Goal: Transaction & Acquisition: Purchase product/service

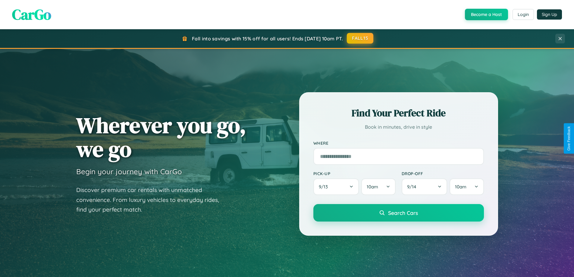
click at [360, 38] on button "FALL15" at bounding box center [360, 38] width 27 height 11
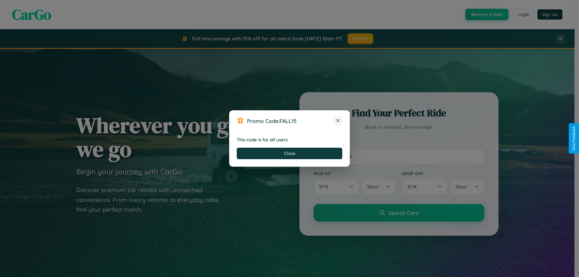
click at [338, 121] on icon at bounding box center [338, 121] width 6 height 6
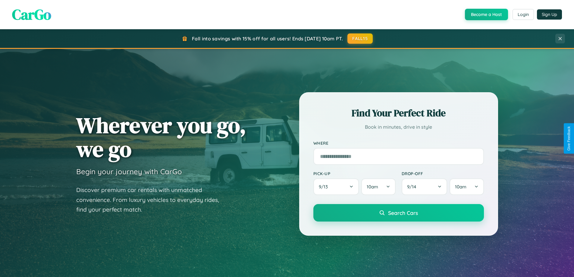
scroll to position [415, 0]
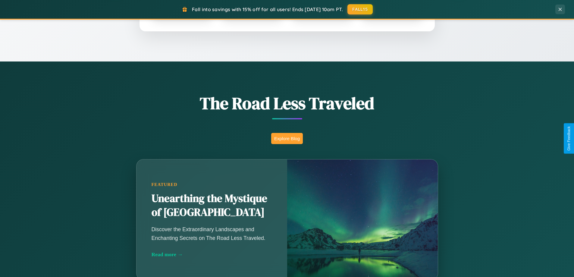
click at [287, 138] on button "Explore Blog" at bounding box center [287, 138] width 32 height 11
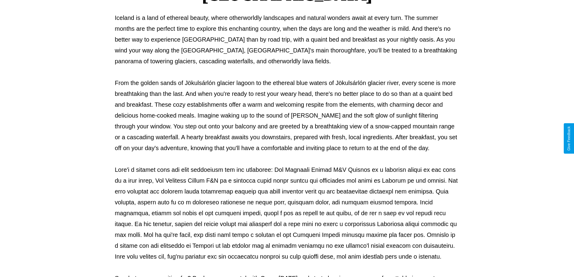
scroll to position [195, 0]
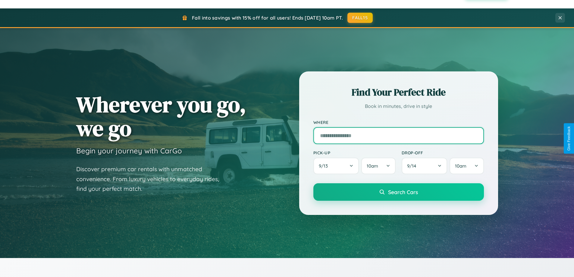
scroll to position [18, 0]
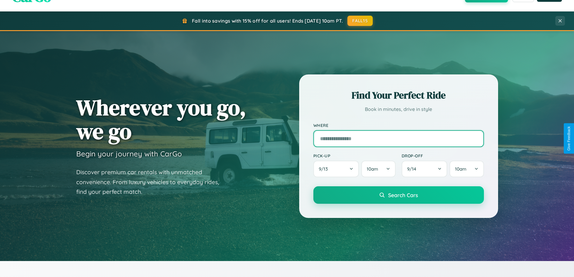
click at [398, 138] on input "text" at bounding box center [398, 138] width 171 height 17
type input "*****"
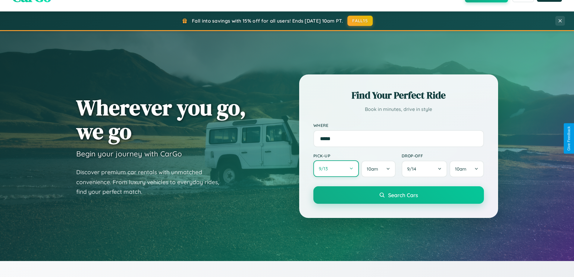
click at [336, 169] on button "9 / 13" at bounding box center [336, 168] width 46 height 17
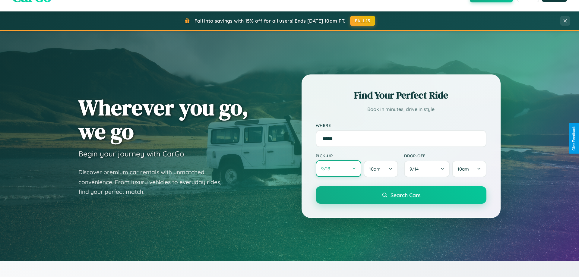
select select "*"
select select "****"
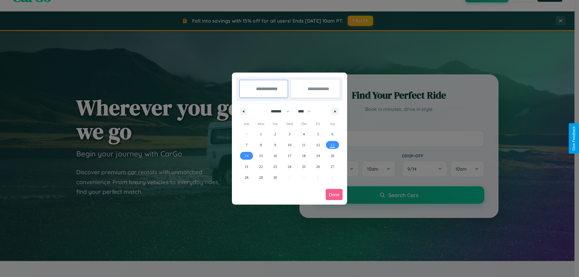
drag, startPoint x: 277, startPoint y: 111, endPoint x: 289, endPoint y: 121, distance: 15.4
click at [277, 111] on select "******* ******** ***** ***** *** **** **** ****** ********* ******* ******** **…" at bounding box center [279, 111] width 26 height 10
select select "*"
drag, startPoint x: 307, startPoint y: 111, endPoint x: 289, endPoint y: 121, distance: 20.0
click at [307, 111] on select "**** **** **** **** **** **** **** **** **** **** **** **** **** **** **** ****…" at bounding box center [304, 111] width 18 height 10
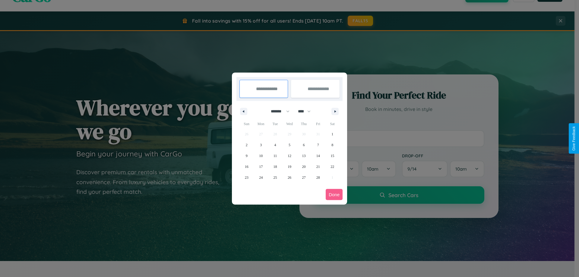
select select "****"
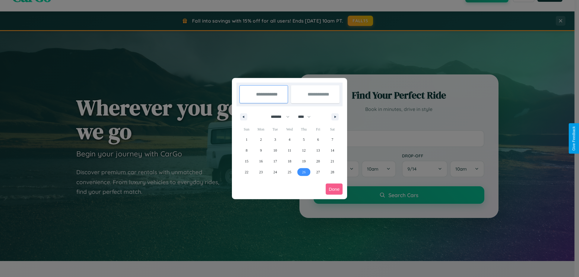
click at [304, 172] on span "26" at bounding box center [304, 172] width 4 height 11
type input "**********"
click at [335, 117] on icon "button" at bounding box center [336, 117] width 3 height 2
select select "*"
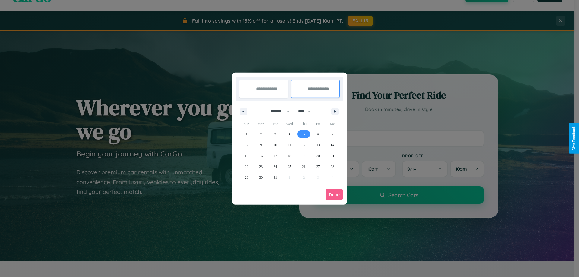
click at [304, 134] on span "5" at bounding box center [304, 134] width 2 height 11
type input "**********"
select select "*"
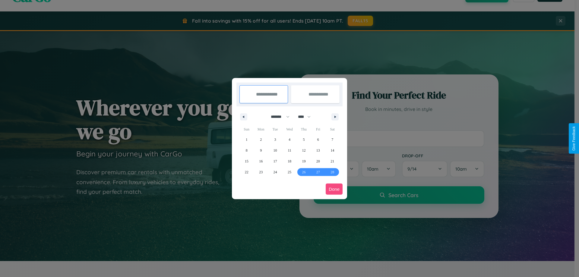
click at [334, 189] on button "Done" at bounding box center [334, 189] width 17 height 11
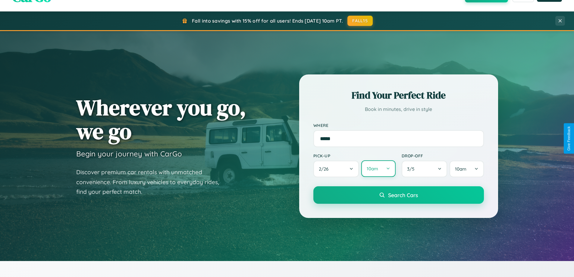
click at [378, 169] on button "10am" at bounding box center [378, 168] width 34 height 17
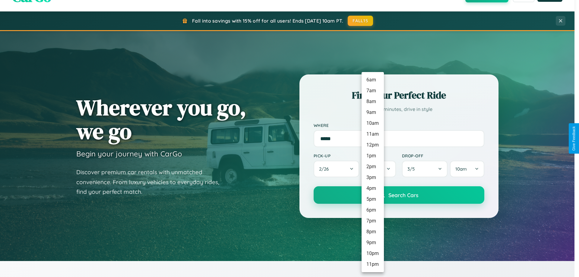
click at [372, 210] on li "6pm" at bounding box center [372, 210] width 22 height 11
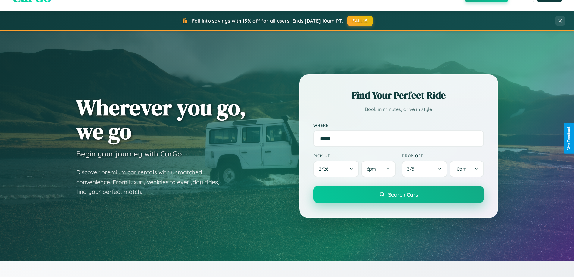
click at [398, 195] on span "Search Cars" at bounding box center [403, 194] width 30 height 7
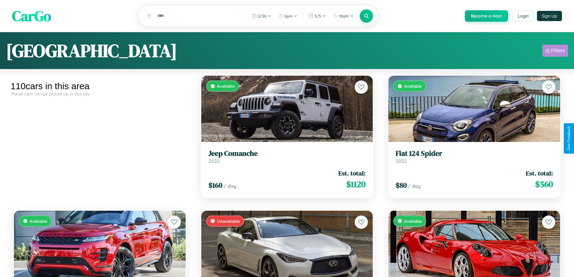
click at [555, 52] on div "Filters" at bounding box center [558, 51] width 14 height 6
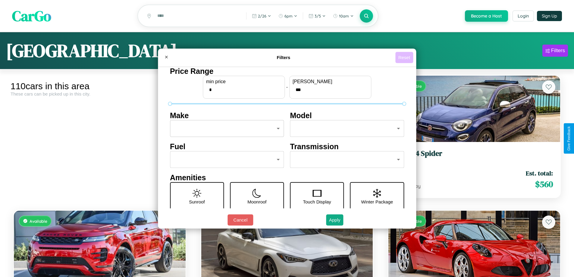
click at [405, 57] on button "Reset" at bounding box center [404, 57] width 18 height 11
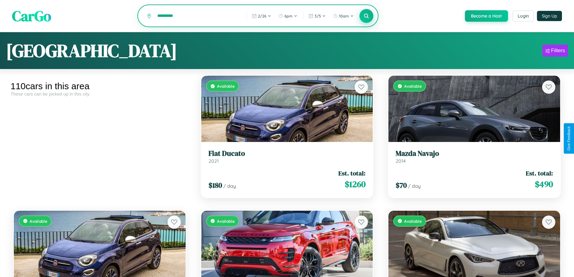
type input "*********"
click at [366, 16] on icon at bounding box center [367, 16] width 6 height 6
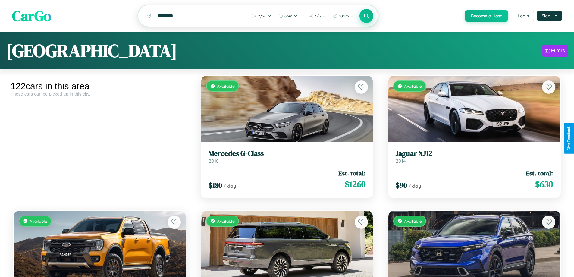
scroll to position [2784, 0]
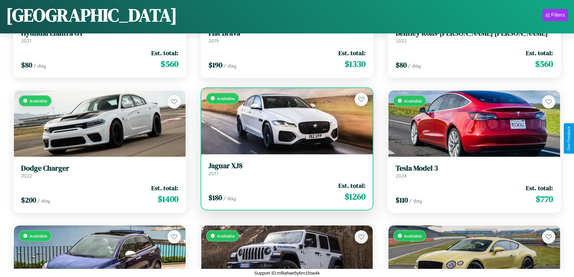
click at [285, 169] on h3 "Jaguar XJ8" at bounding box center [287, 166] width 157 height 9
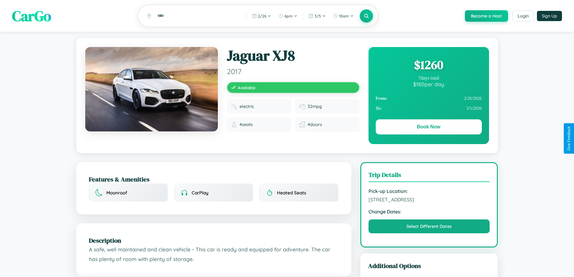
click at [429, 66] on div "$ 1260" at bounding box center [429, 65] width 106 height 16
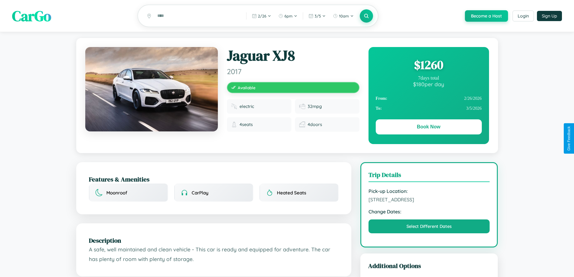
click at [429, 66] on div "$ 1260" at bounding box center [429, 65] width 106 height 16
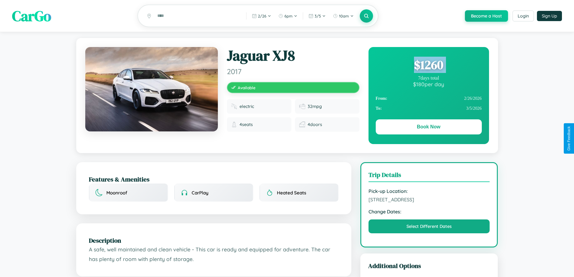
click at [429, 66] on div "$ 1260" at bounding box center [429, 65] width 106 height 16
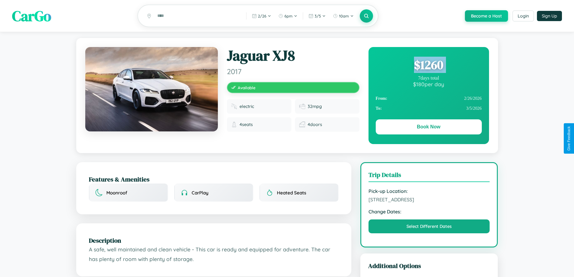
click at [429, 66] on div "$ 1260" at bounding box center [429, 65] width 106 height 16
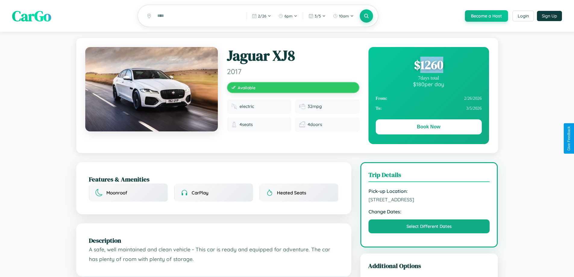
click at [429, 66] on div "$ 1260" at bounding box center [429, 65] width 106 height 16
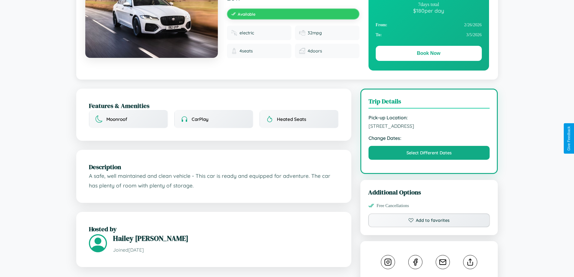
scroll to position [156, 0]
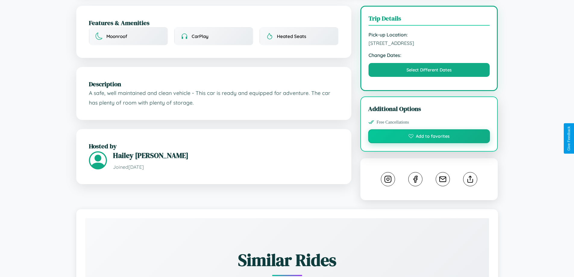
click at [429, 137] on button "Add to favorites" at bounding box center [429, 136] width 122 height 14
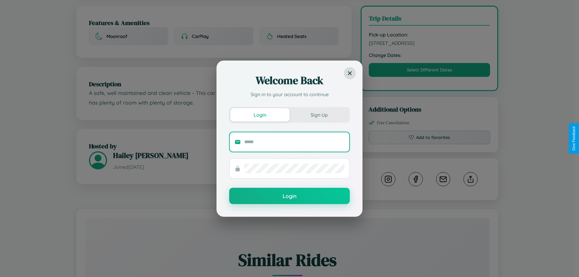
click at [294, 142] on input "text" at bounding box center [294, 142] width 100 height 10
type input "**********"
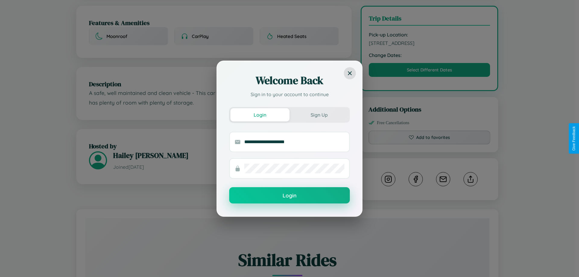
click at [289, 196] on button "Login" at bounding box center [289, 195] width 121 height 16
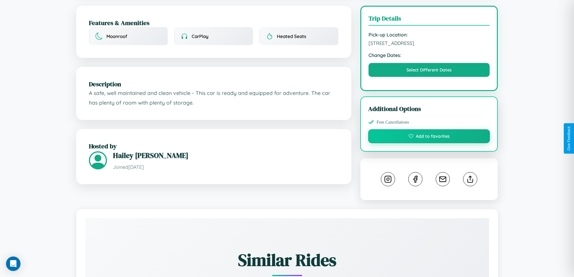
click at [429, 137] on button "Add to favorites" at bounding box center [429, 136] width 122 height 14
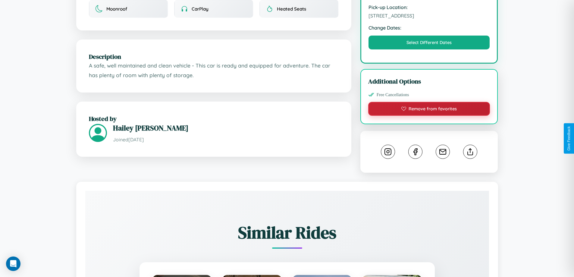
scroll to position [198, 0]
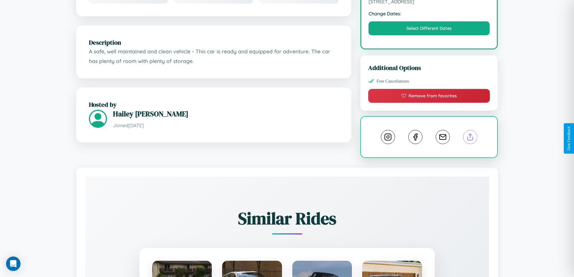
click at [471, 138] on line at bounding box center [471, 136] width 0 height 4
